Goal: Share content

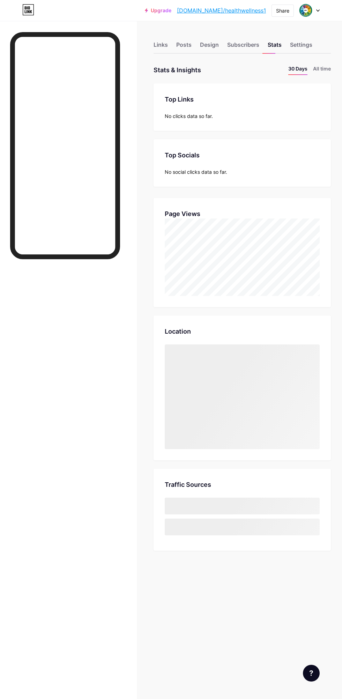
click at [282, 10] on div "Share" at bounding box center [282, 10] width 13 height 7
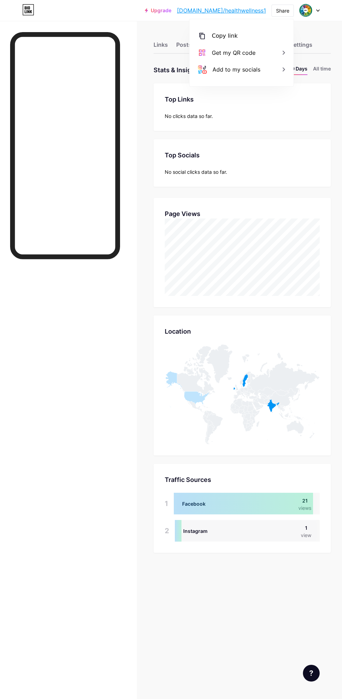
scroll to position [699, 342]
click at [255, 39] on div "Copy link" at bounding box center [241, 36] width 104 height 17
click at [282, 10] on div "Share" at bounding box center [282, 10] width 13 height 7
click at [262, 31] on div "Copy link" at bounding box center [241, 36] width 104 height 17
